Goal: Transaction & Acquisition: Purchase product/service

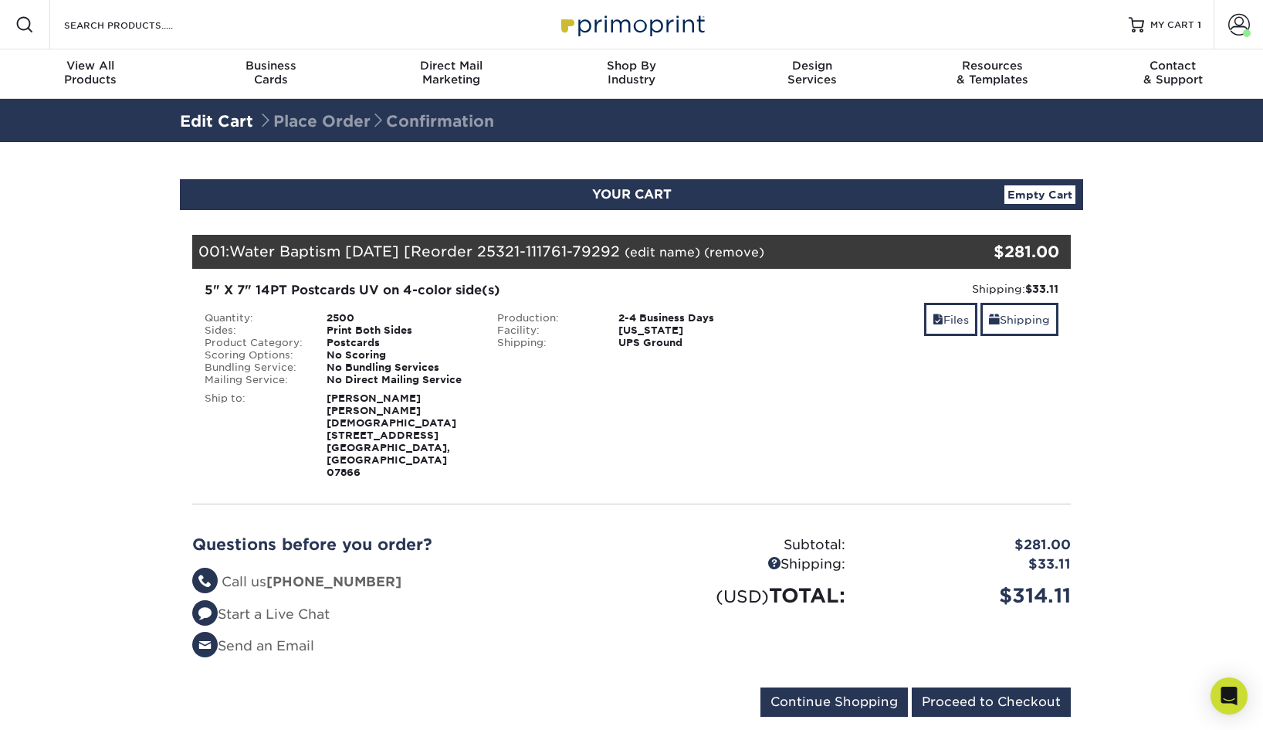
drag, startPoint x: 959, startPoint y: 662, endPoint x: 946, endPoint y: 503, distance: 159.6
click at [946, 503] on div "Your Cart is Empty View Account Active Orders Order History Contact Us Business…" at bounding box center [631, 479] width 879 height 488
click at [941, 330] on link "Files" at bounding box center [950, 319] width 53 height 33
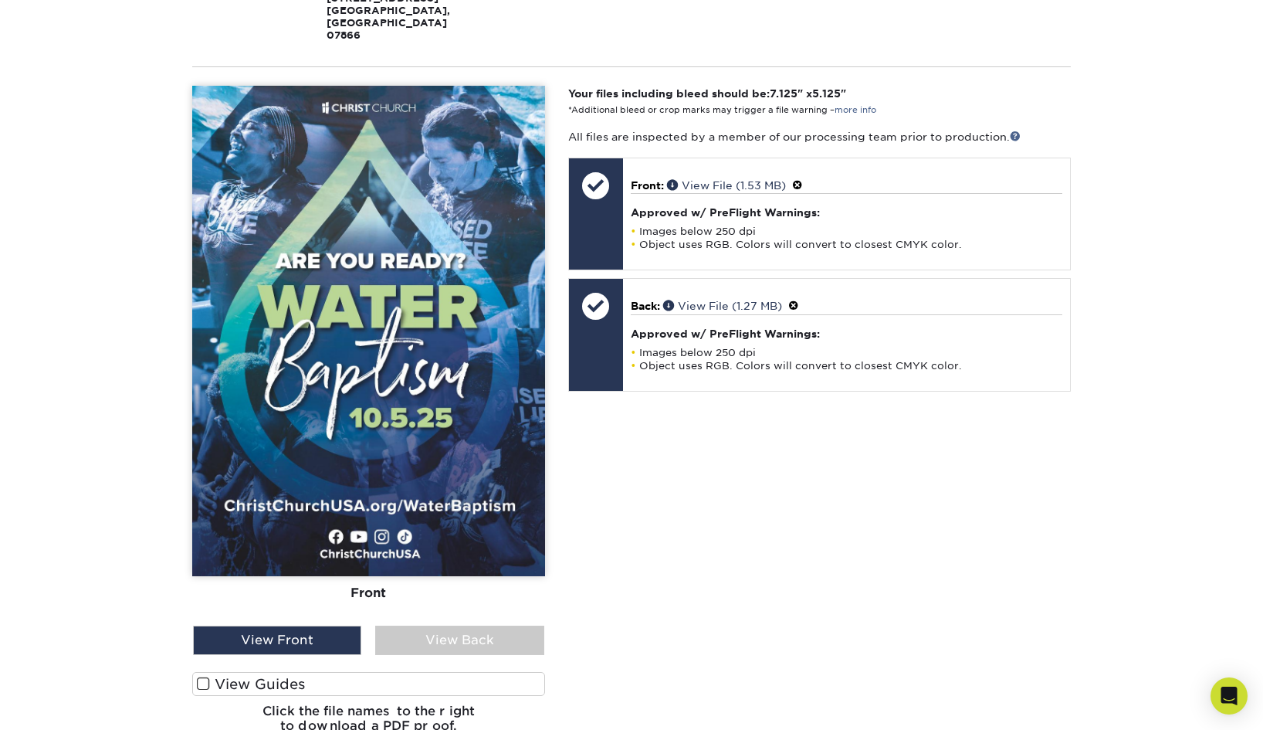
scroll to position [433, 0]
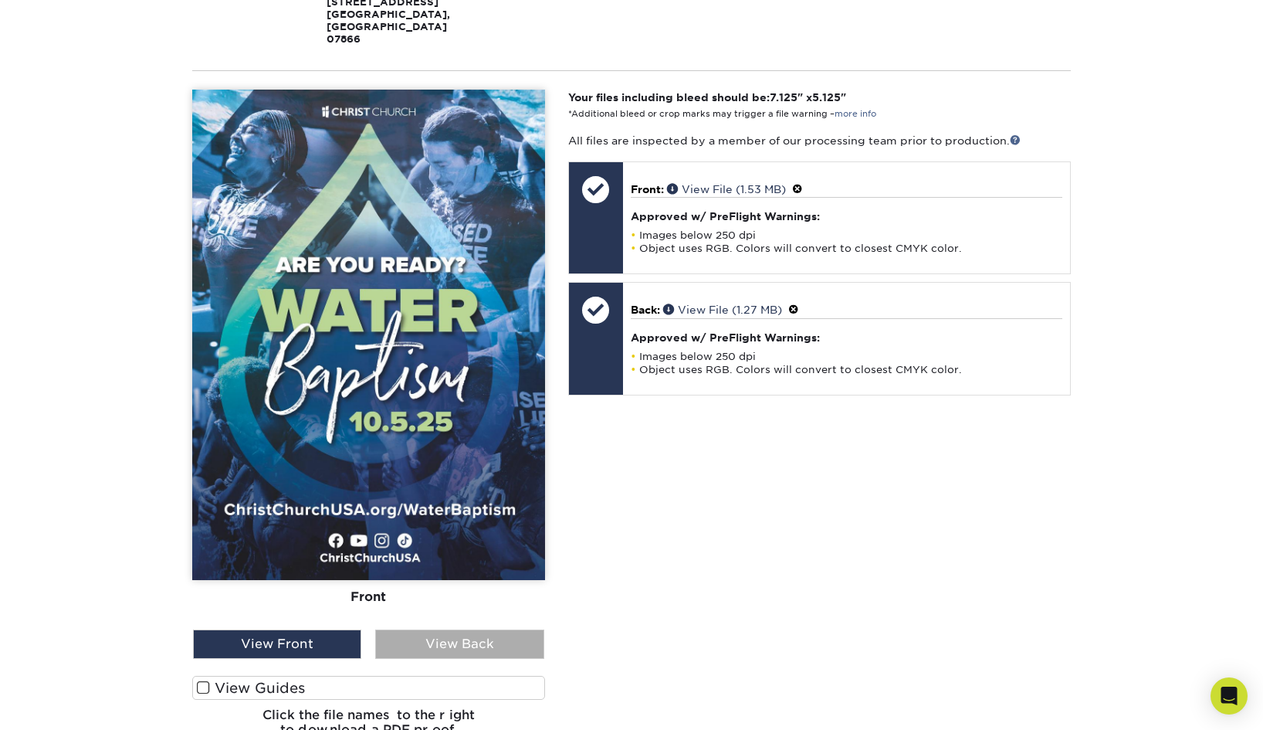
click at [502, 629] on div "View Back" at bounding box center [459, 643] width 168 height 29
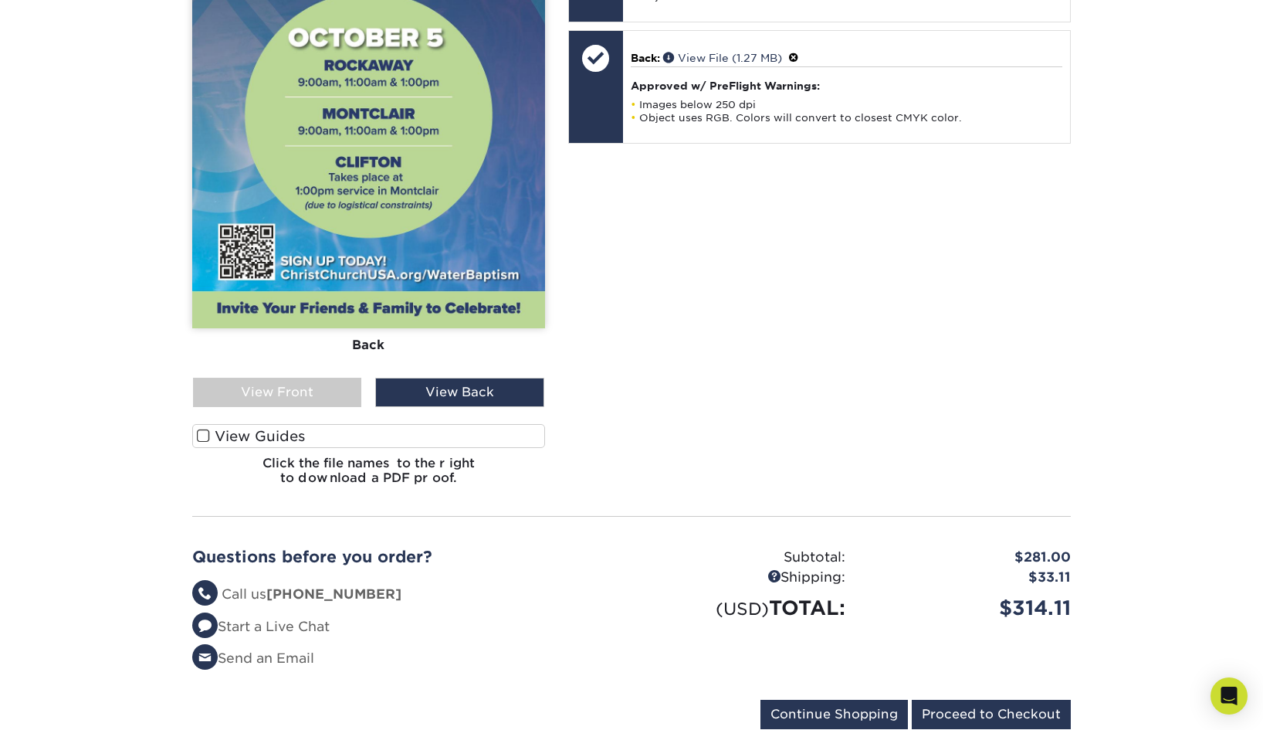
scroll to position [686, 0]
click at [966, 699] on input "Proceed to Checkout" at bounding box center [991, 713] width 159 height 29
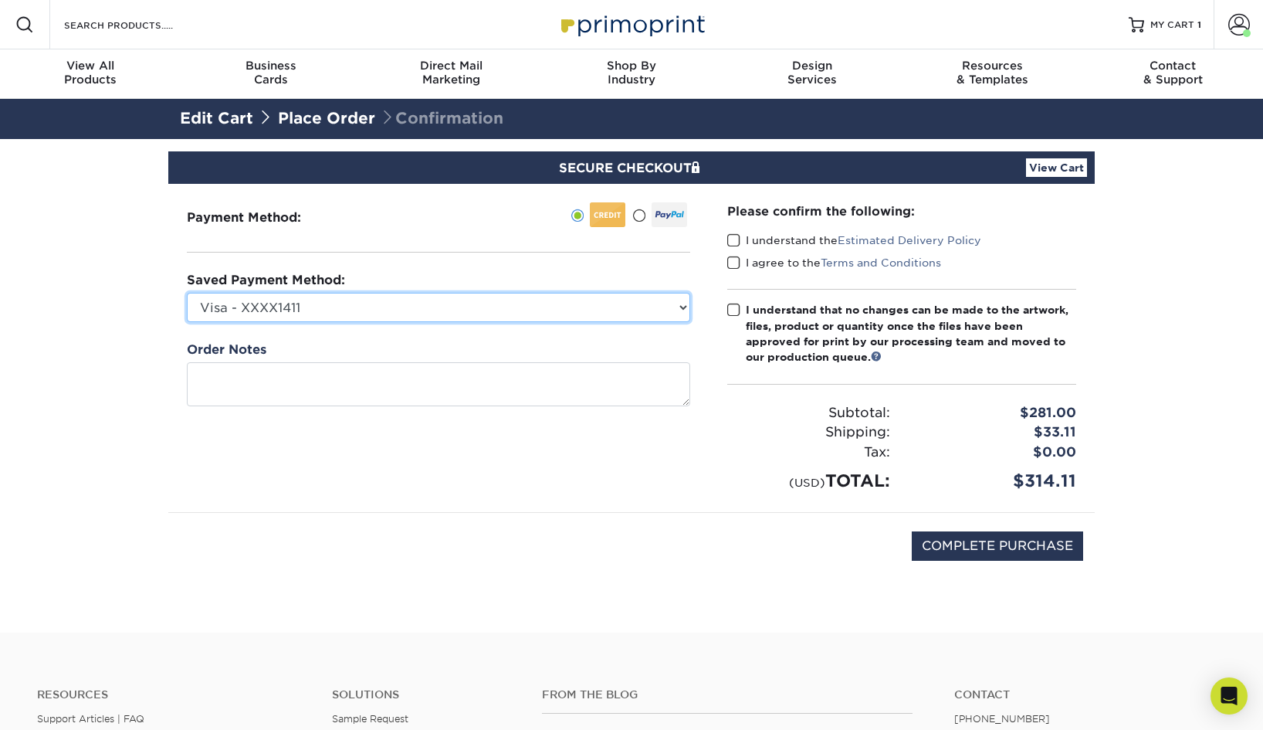
select select
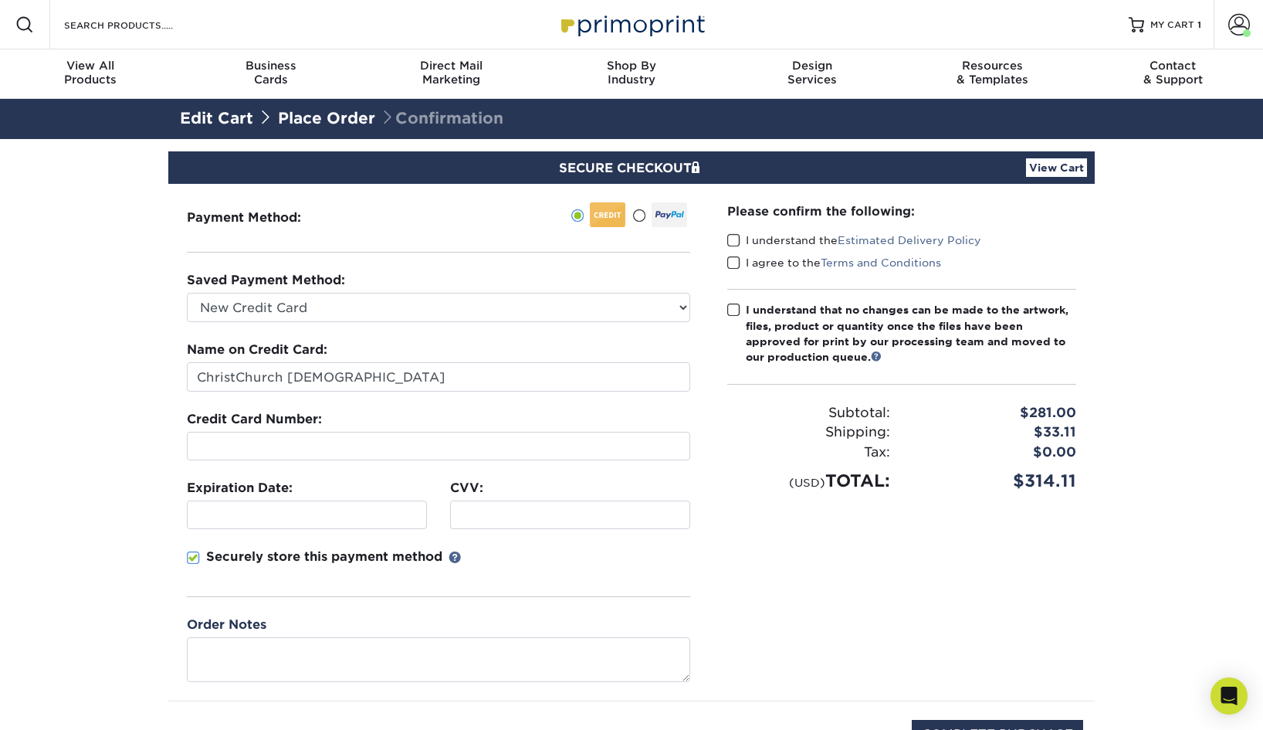
drag, startPoint x: 735, startPoint y: 235, endPoint x: 735, endPoint y: 248, distance: 13.1
click at [735, 235] on span at bounding box center [733, 240] width 13 height 15
click at [0, 0] on input "I understand the Estimated Delivery Policy" at bounding box center [0, 0] width 0 height 0
click at [735, 258] on span at bounding box center [733, 263] width 13 height 15
click at [0, 0] on input "I agree to the Terms and Conditions" at bounding box center [0, 0] width 0 height 0
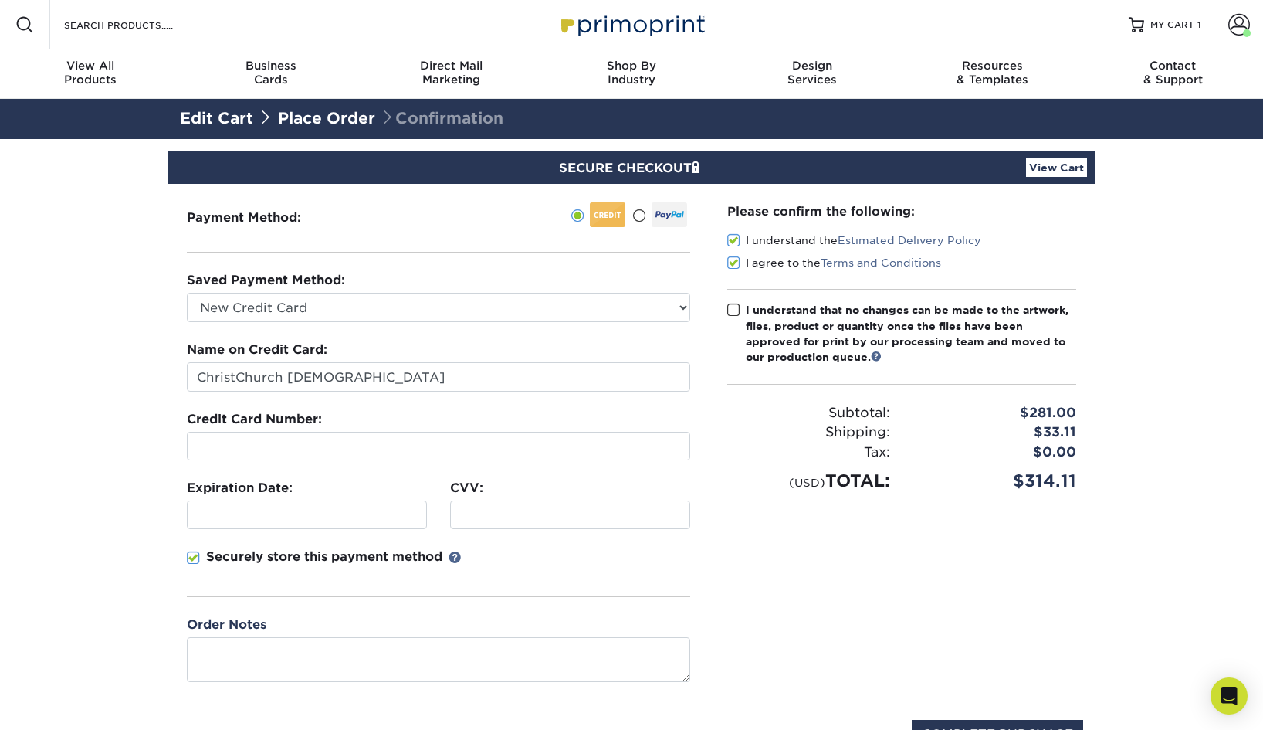
click at [735, 305] on span at bounding box center [733, 310] width 13 height 15
click at [0, 0] on input "I understand that no changes can be made to the artwork, files, product or quan…" at bounding box center [0, 0] width 0 height 0
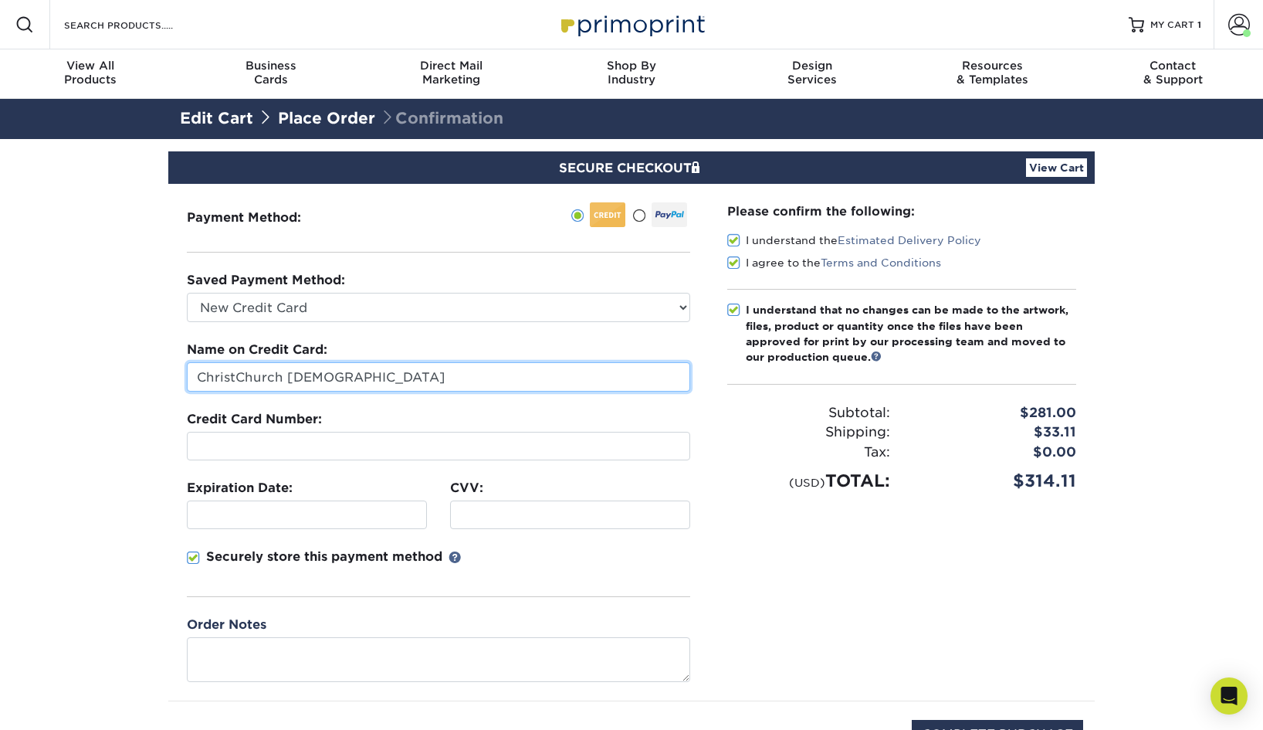
drag, startPoint x: 360, startPoint y: 375, endPoint x: 138, endPoint y: 358, distance: 222.2
click at [138, 358] on section "SECURE CHECKOUT View Cart Payment Method: Saved Payment Method:" at bounding box center [631, 480] width 1263 height 682
type input "[PERSON_NAME]"
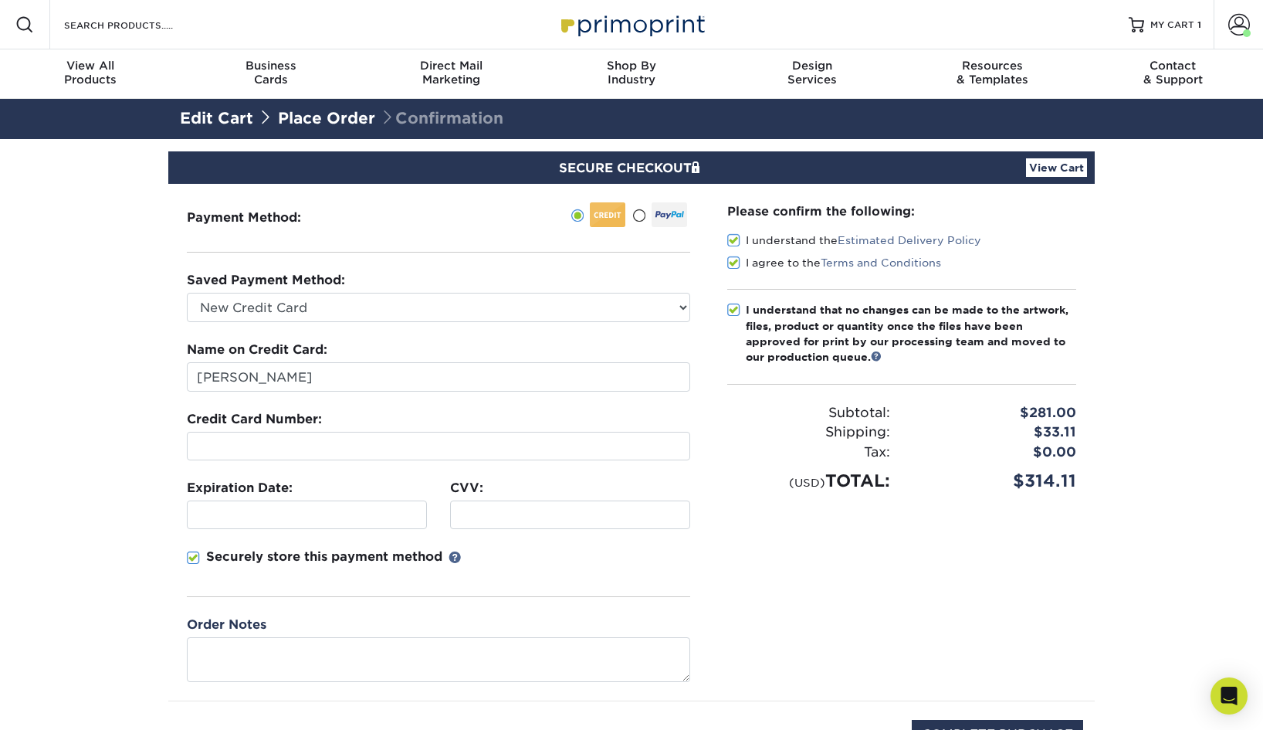
click at [189, 434] on div at bounding box center [438, 446] width 503 height 29
click at [192, 439] on div at bounding box center [438, 446] width 503 height 29
click at [120, 489] on section "SECURE CHECKOUT View Cart Payment Method: Saved Payment Method:" at bounding box center [631, 480] width 1263 height 682
click at [500, 505] on div at bounding box center [570, 514] width 240 height 29
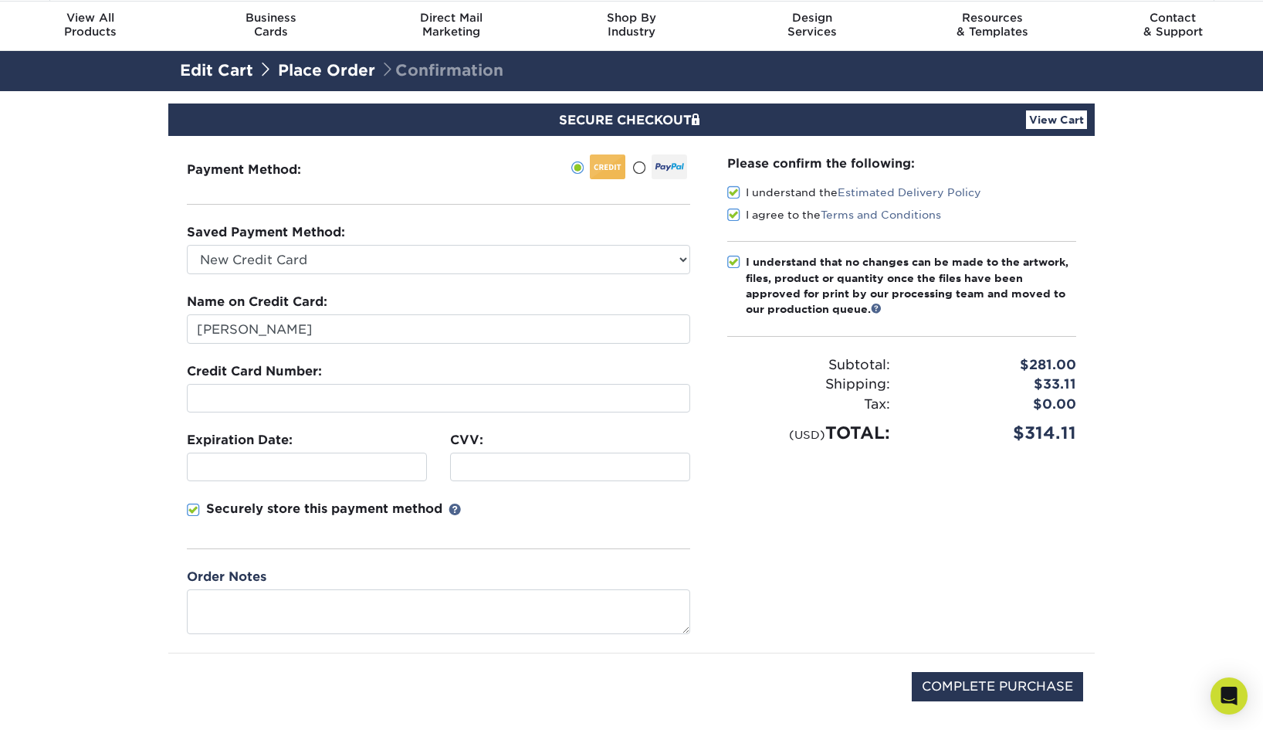
scroll to position [54, 0]
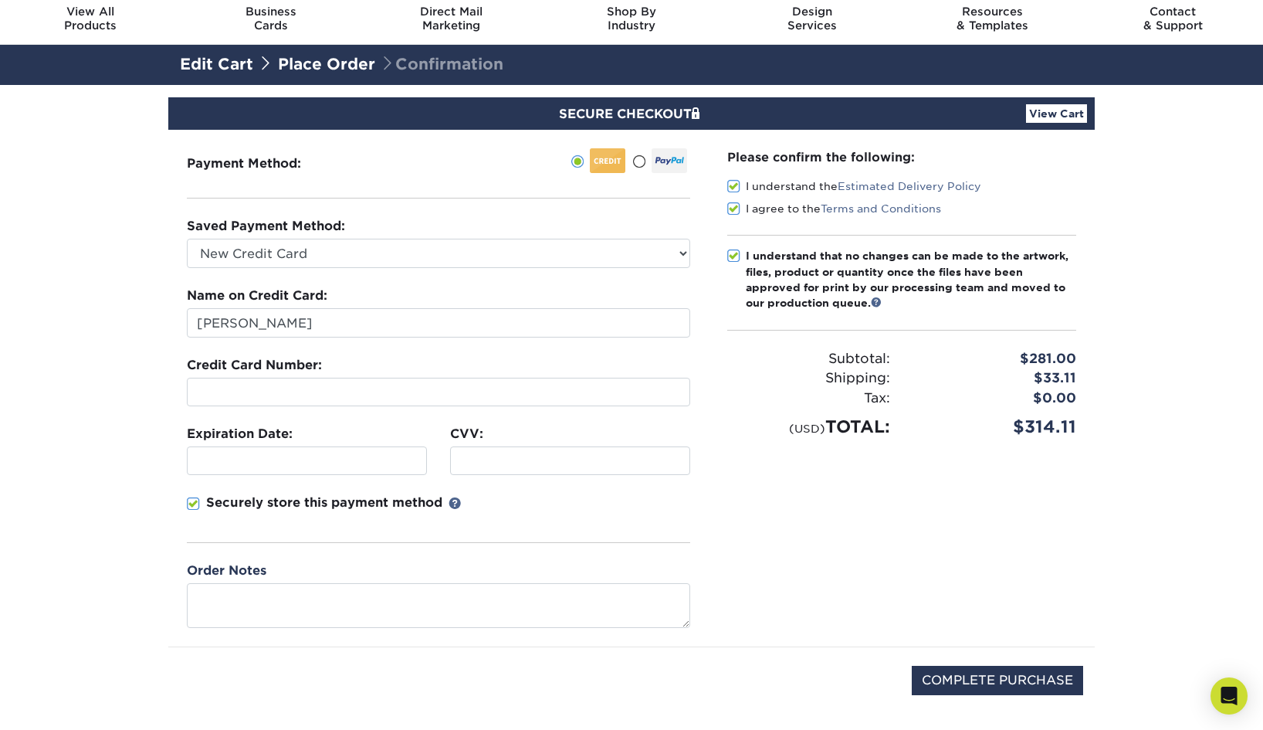
click at [196, 503] on span at bounding box center [193, 503] width 13 height 15
click at [0, 0] on input "Securely store this payment method" at bounding box center [0, 0] width 0 height 0
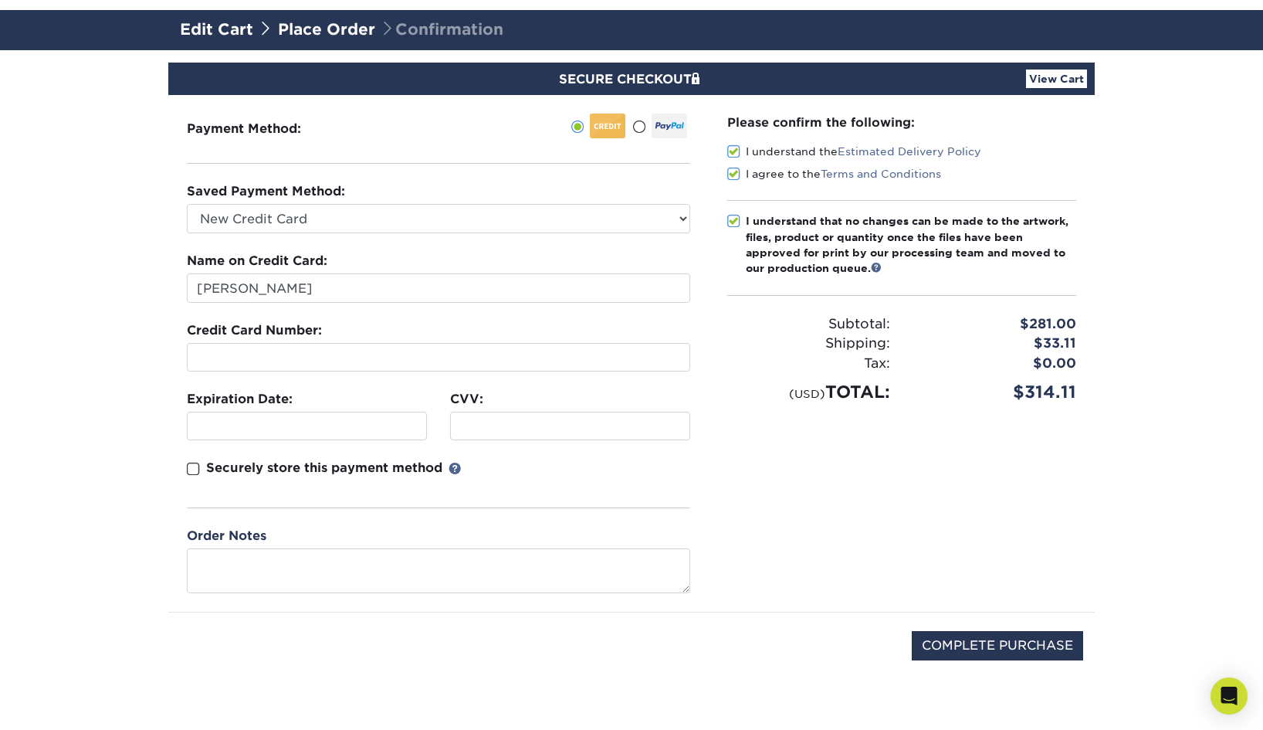
scroll to position [90, 0]
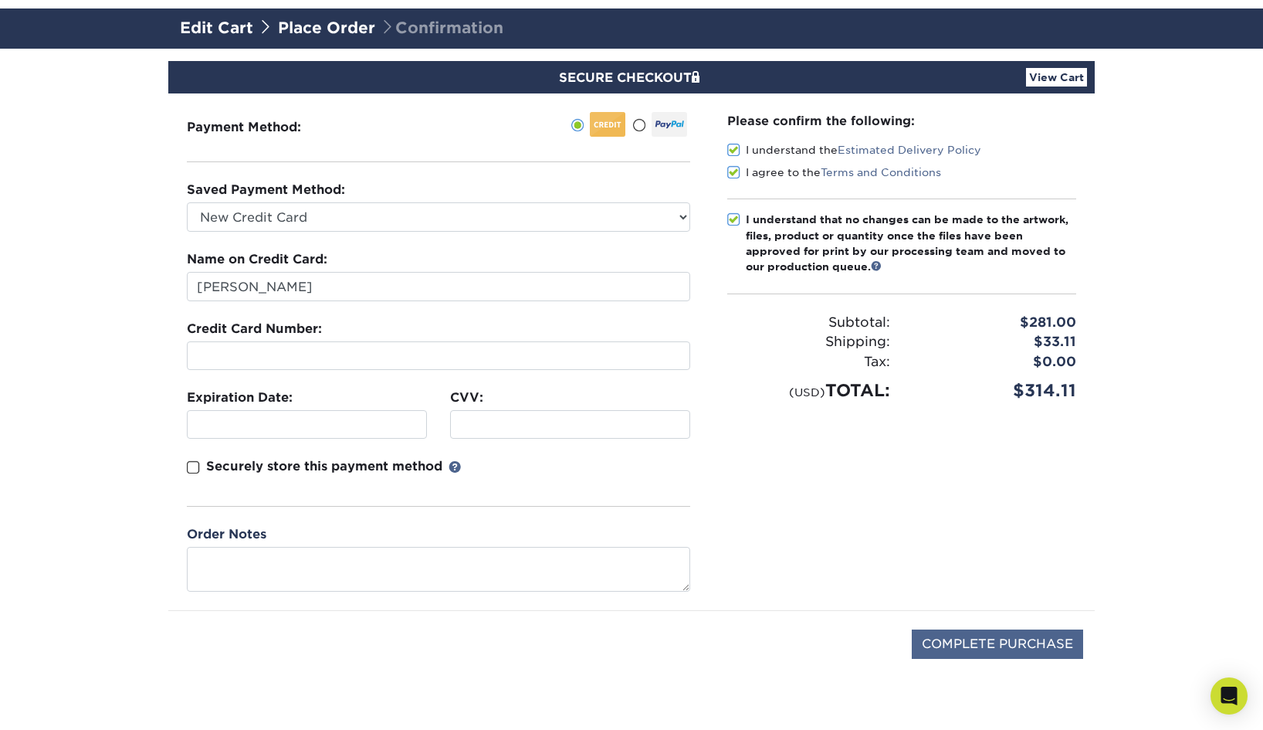
click at [994, 634] on input "COMPLETE PURCHASE" at bounding box center [997, 643] width 171 height 29
type input "PROCESSING, PLEASE WAIT..."
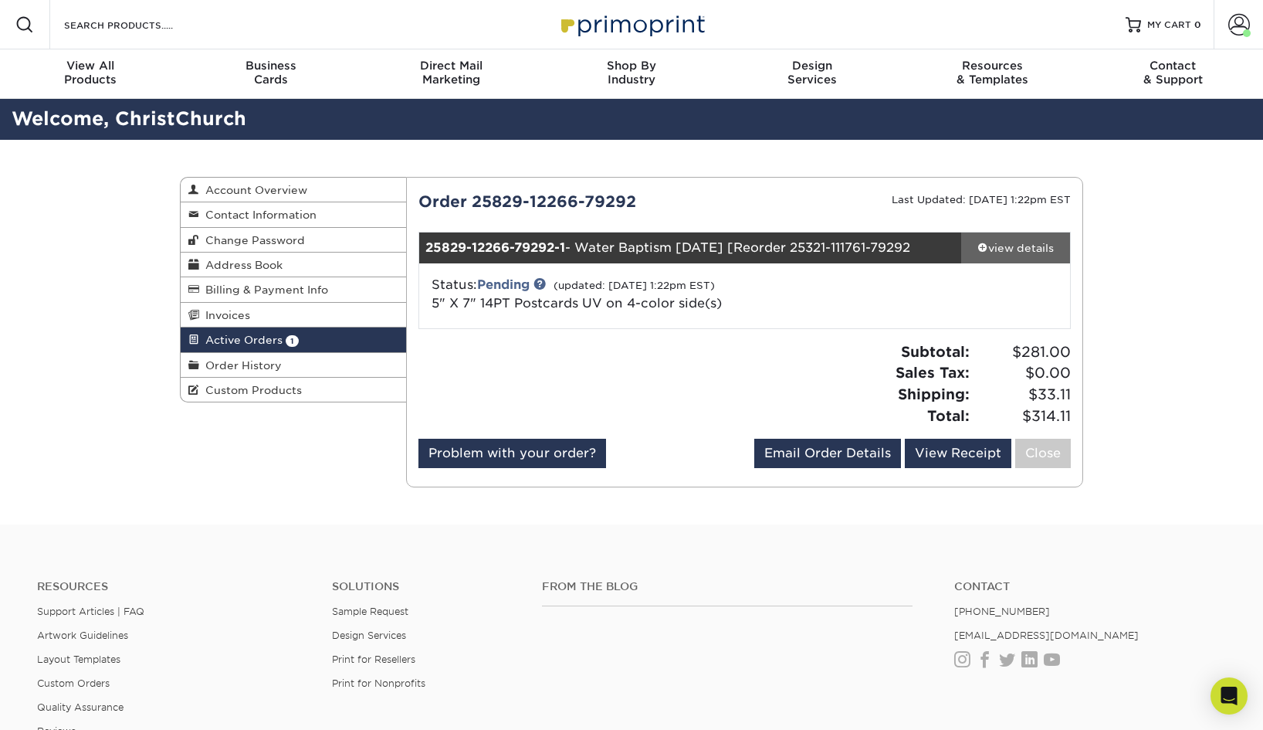
click at [980, 246] on span at bounding box center [982, 247] width 11 height 11
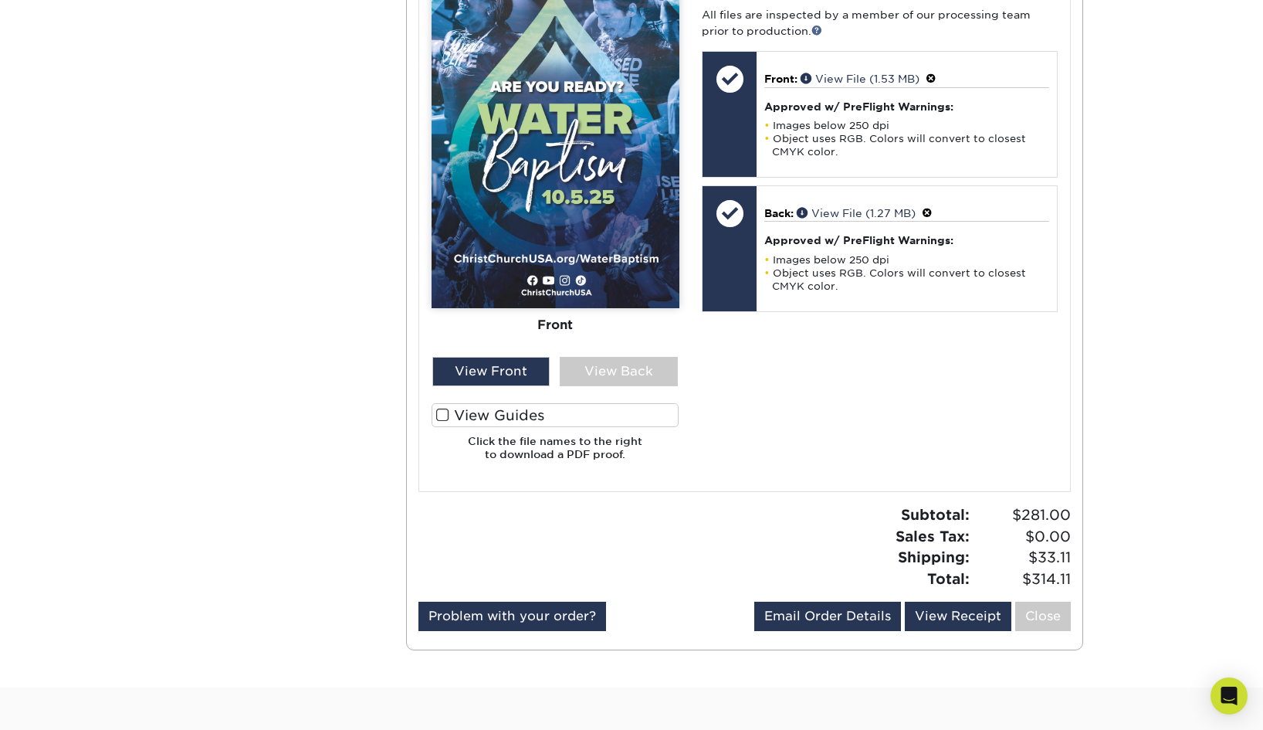
scroll to position [768, 0]
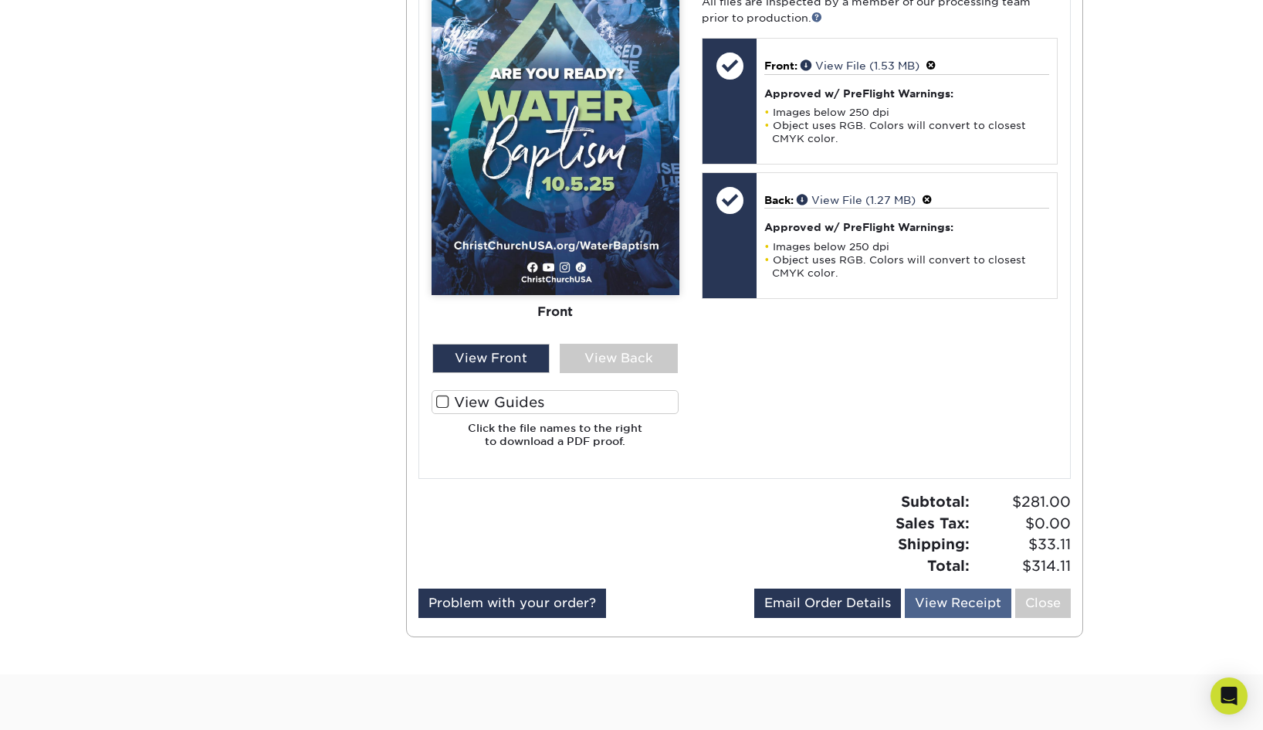
click at [947, 588] on link "View Receipt" at bounding box center [958, 602] width 107 height 29
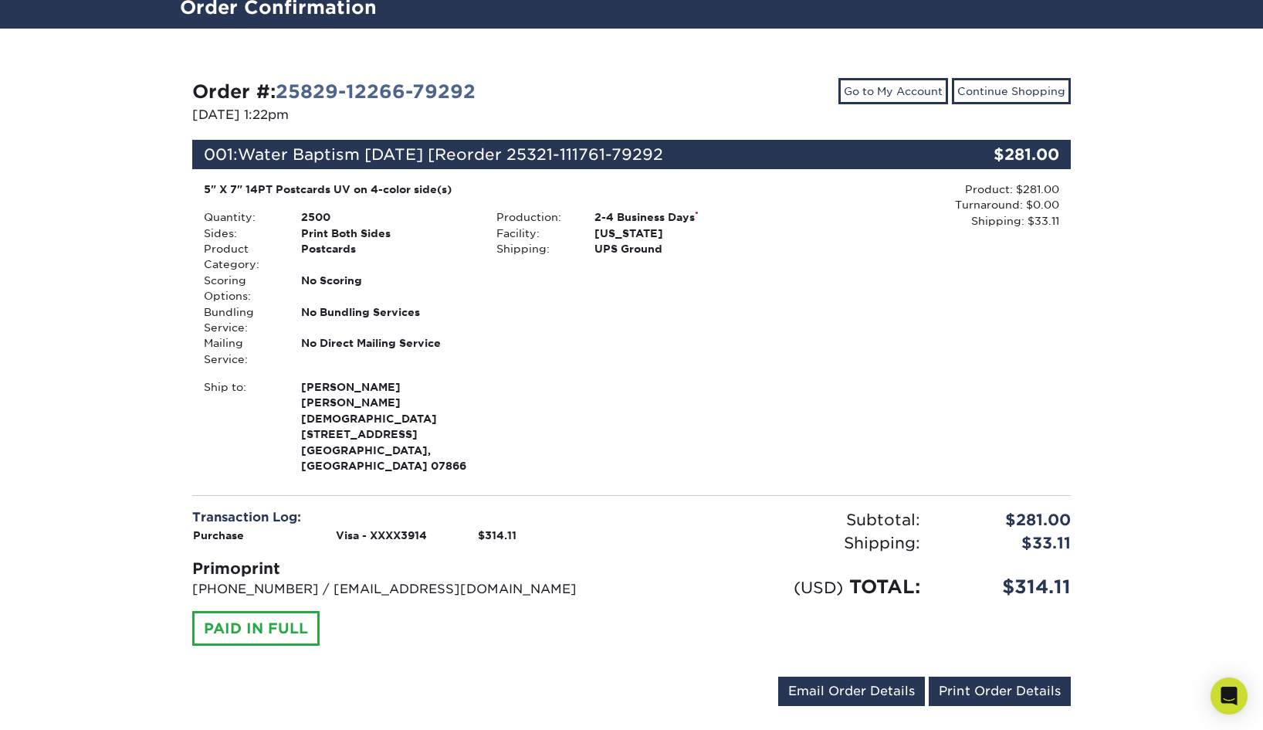
scroll to position [212, 0]
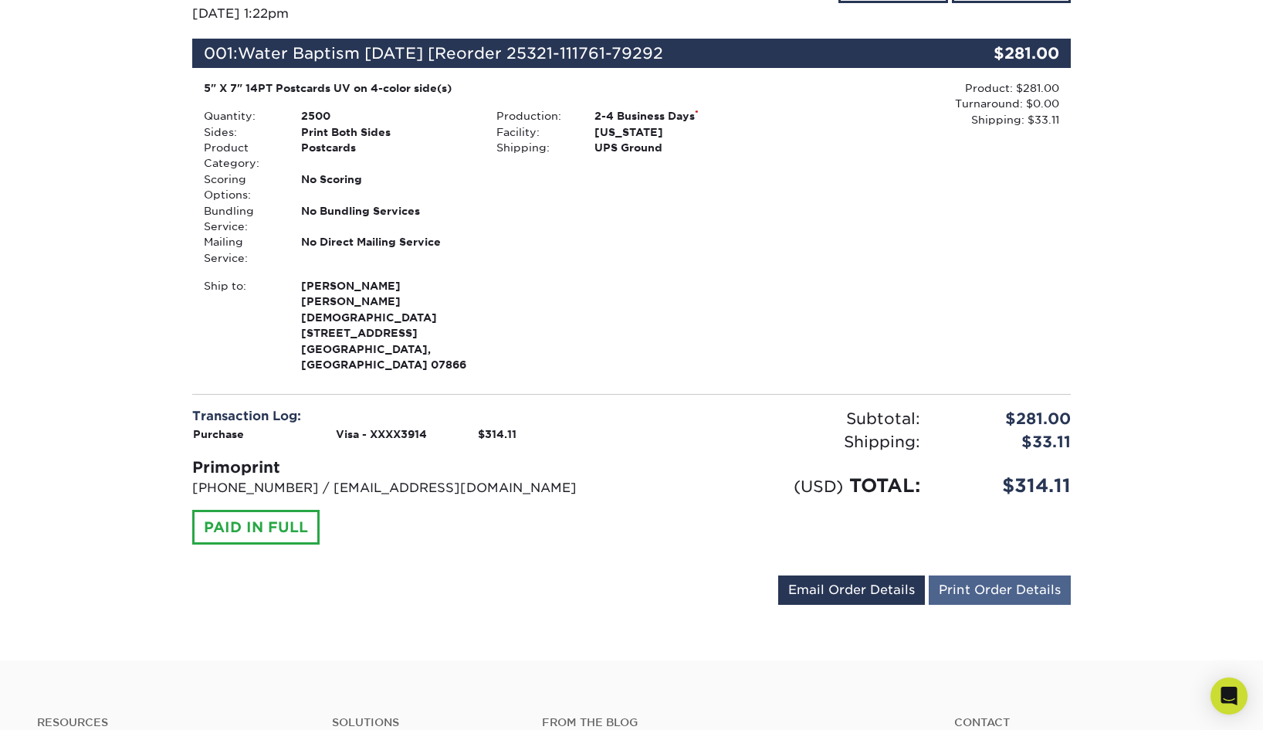
click at [962, 575] on link "Print Order Details" at bounding box center [1000, 589] width 142 height 29
